Goal: Find specific page/section: Find specific page/section

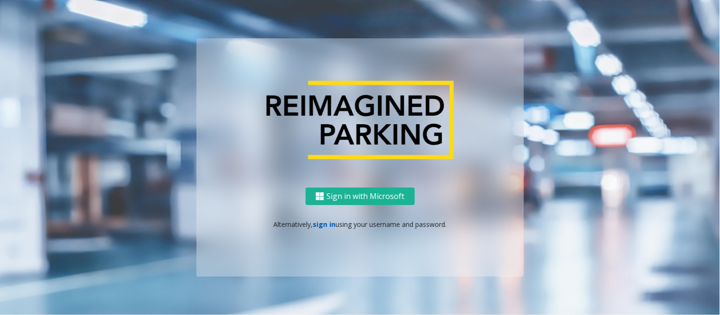
click at [329, 223] on link "sign in" at bounding box center [324, 224] width 23 height 9
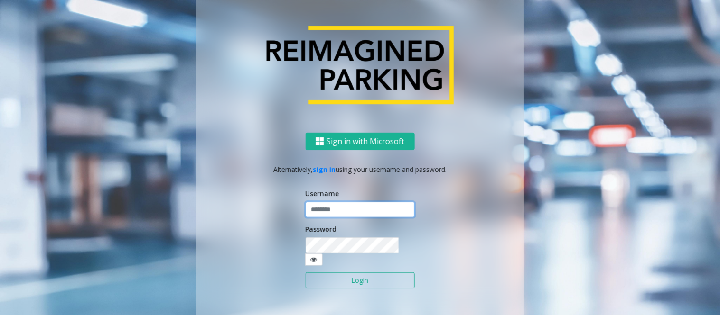
click at [338, 214] on input "text" at bounding box center [359, 210] width 109 height 16
type input "**********"
click at [338, 214] on input "**********" at bounding box center [359, 210] width 109 height 16
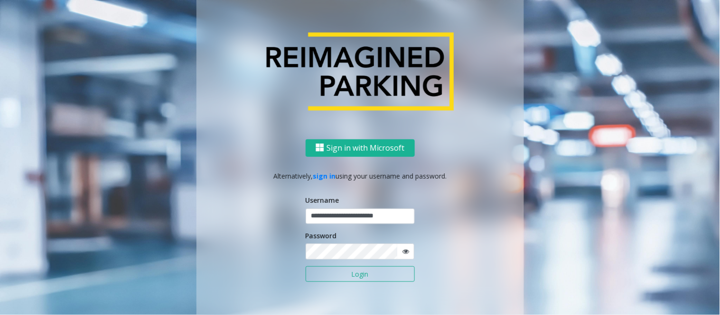
click at [340, 277] on button "Login" at bounding box center [359, 275] width 109 height 16
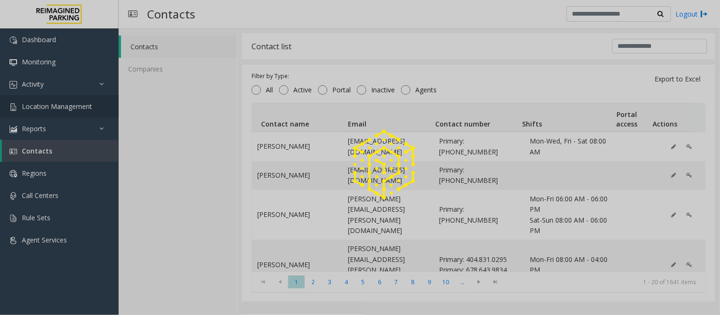
click at [72, 108] on span "Location Management" at bounding box center [57, 106] width 70 height 9
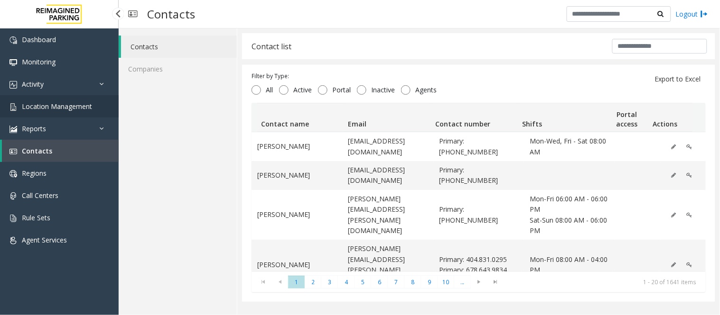
click at [72, 108] on span "Location Management" at bounding box center [57, 106] width 70 height 9
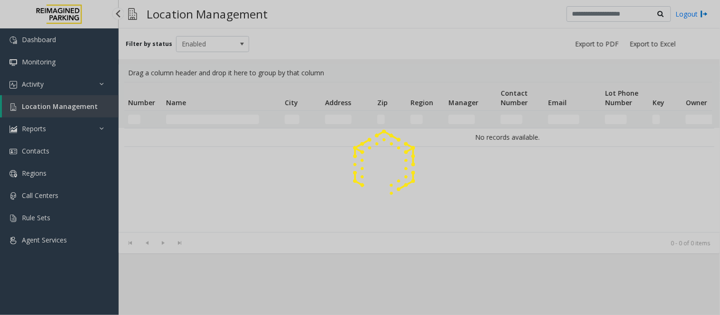
click at [68, 107] on div at bounding box center [360, 157] width 720 height 315
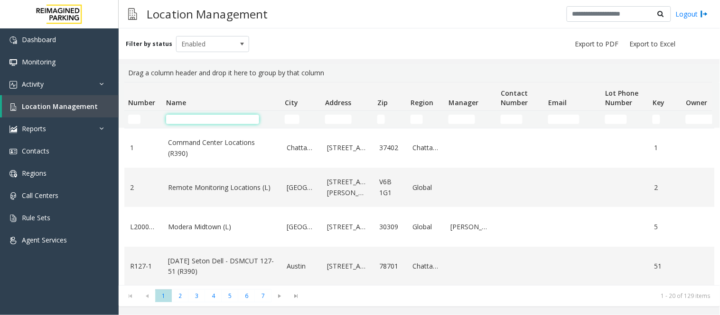
click at [183, 117] on input "Name Filter" at bounding box center [212, 119] width 93 height 9
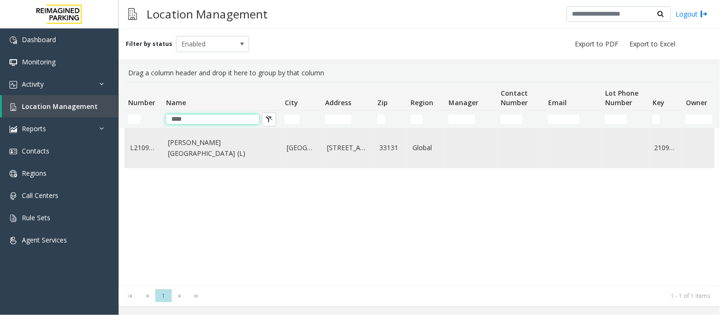
type input "****"
click at [182, 153] on link "[PERSON_NAME][GEOGRAPHIC_DATA] (L)" at bounding box center [221, 148] width 107 height 21
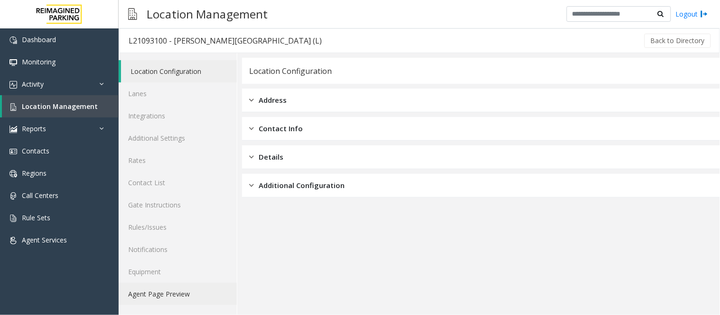
click at [152, 297] on link "Agent Page Preview" at bounding box center [178, 294] width 118 height 22
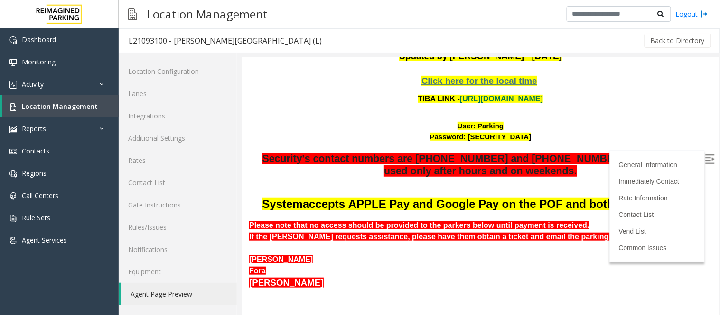
scroll to position [105, 0]
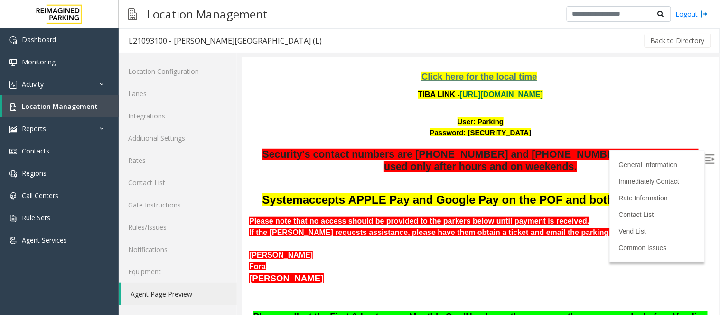
click at [704, 159] on img at bounding box center [708, 158] width 9 height 9
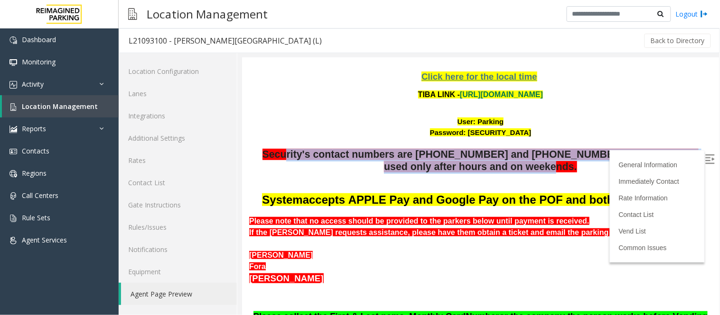
drag, startPoint x: 296, startPoint y: 123, endPoint x: 675, endPoint y: 133, distance: 378.2
click at [675, 148] on p "Security's contact numbers are [PHONE_NUMBER] and [PHONE_NUMBER], and should be…" at bounding box center [480, 160] width 462 height 25
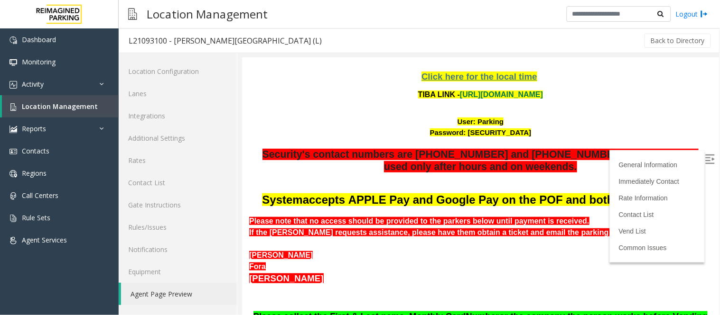
scroll to position [0, 0]
